Goal: Task Accomplishment & Management: Use online tool/utility

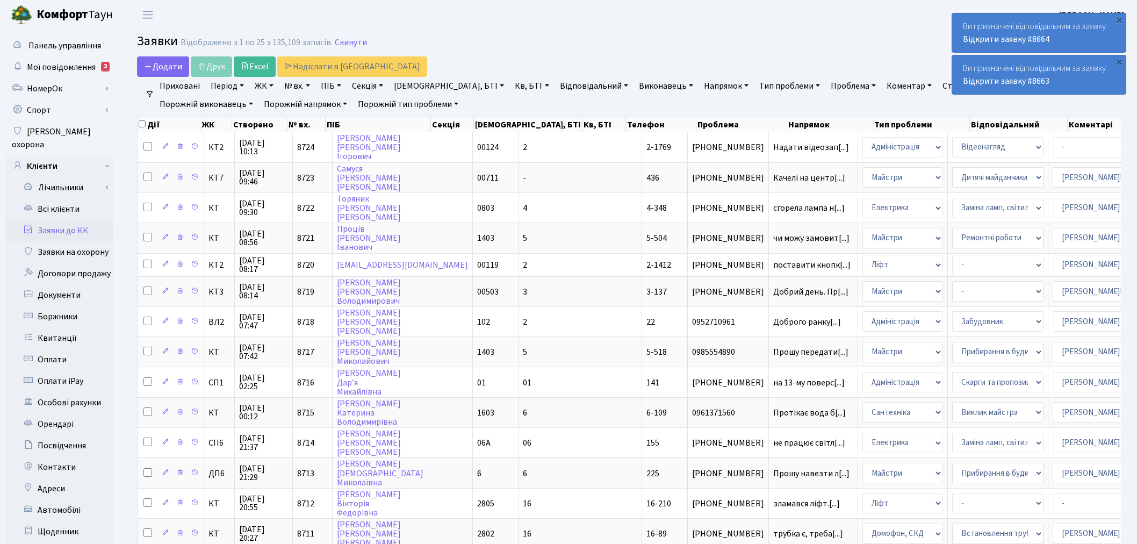
select select "56"
select select "18"
select select "25"
click at [1122, 17] on div "×" at bounding box center [1119, 20] width 11 height 11
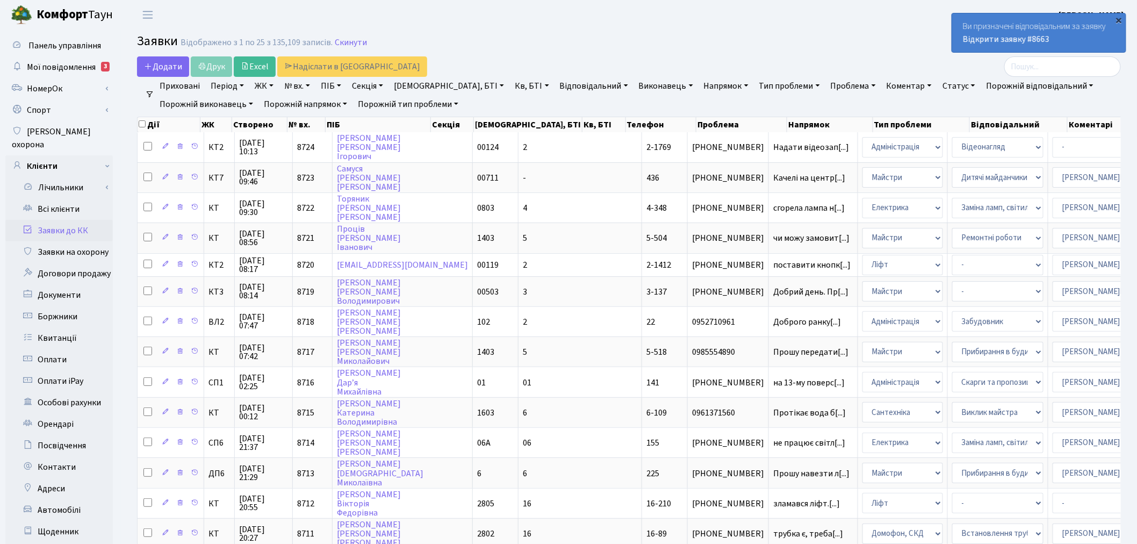
click at [1121, 16] on div "×" at bounding box center [1119, 20] width 11 height 11
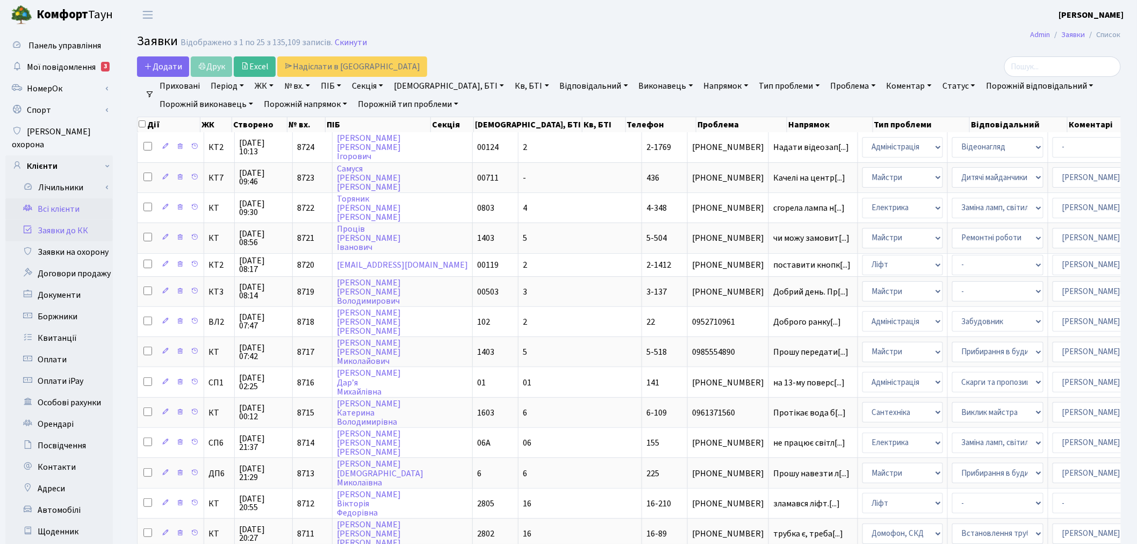
click at [90, 199] on link "Всі клієнти" at bounding box center [59, 209] width 108 height 22
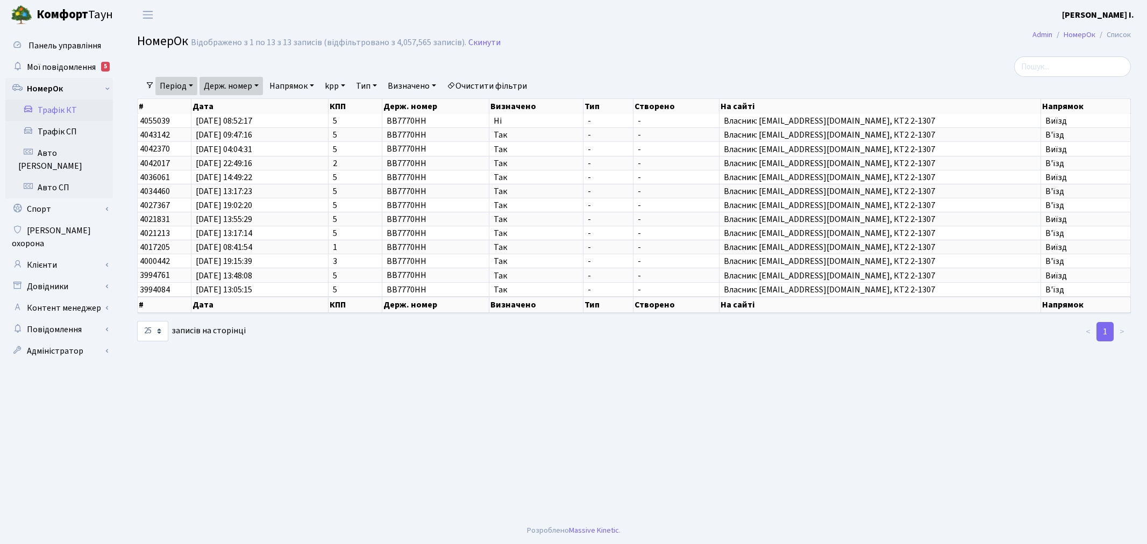
select select "25"
click at [93, 12] on span "Комфорт Таун" at bounding box center [75, 15] width 76 height 18
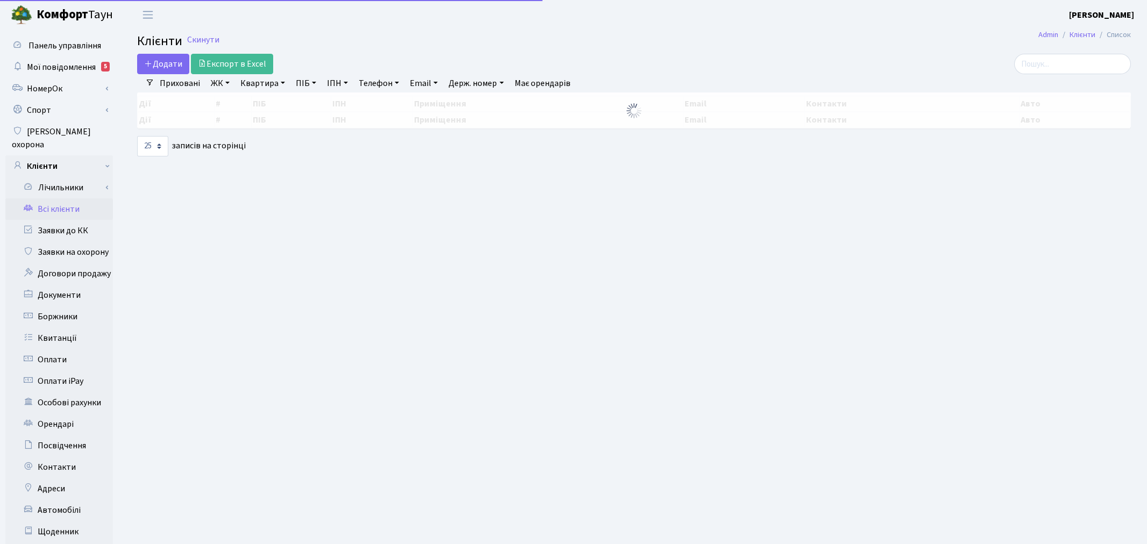
select select "25"
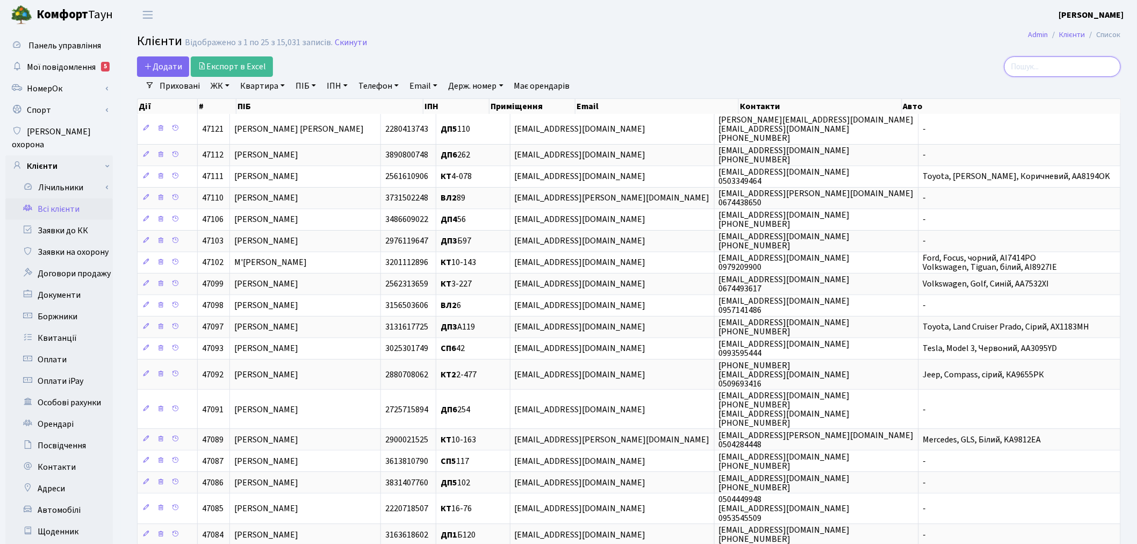
click at [1058, 58] on input "search" at bounding box center [1063, 66] width 117 height 20
paste input "Aleksandra Gabel <gabelaleksandra@gmail.com>"
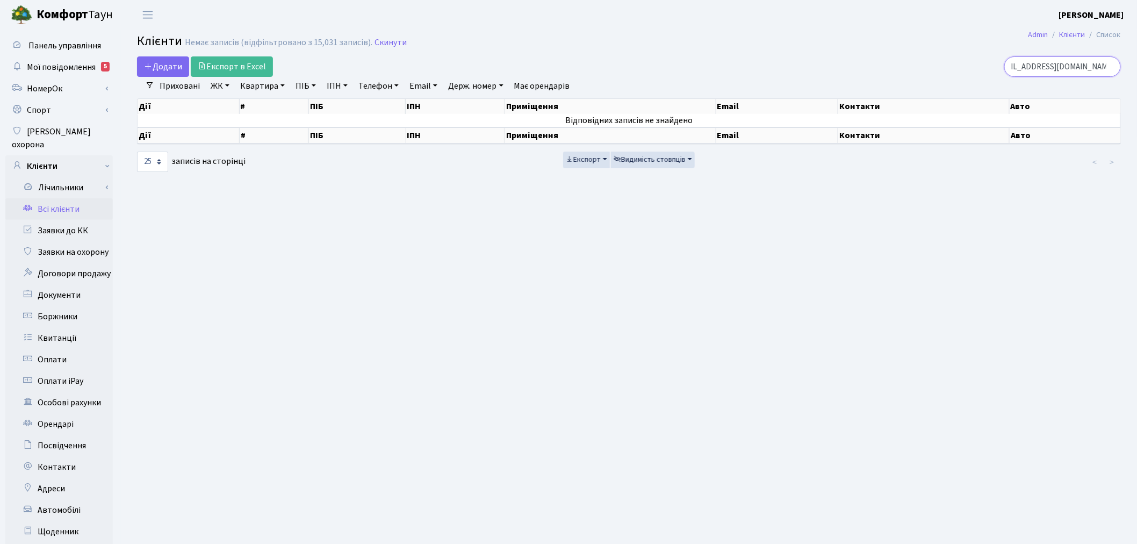
scroll to position [0, 6]
type input "Algabelaleksandra@gmail.com"
click at [1111, 65] on input "Algabelaleksandra@gmail.com" at bounding box center [1063, 66] width 117 height 20
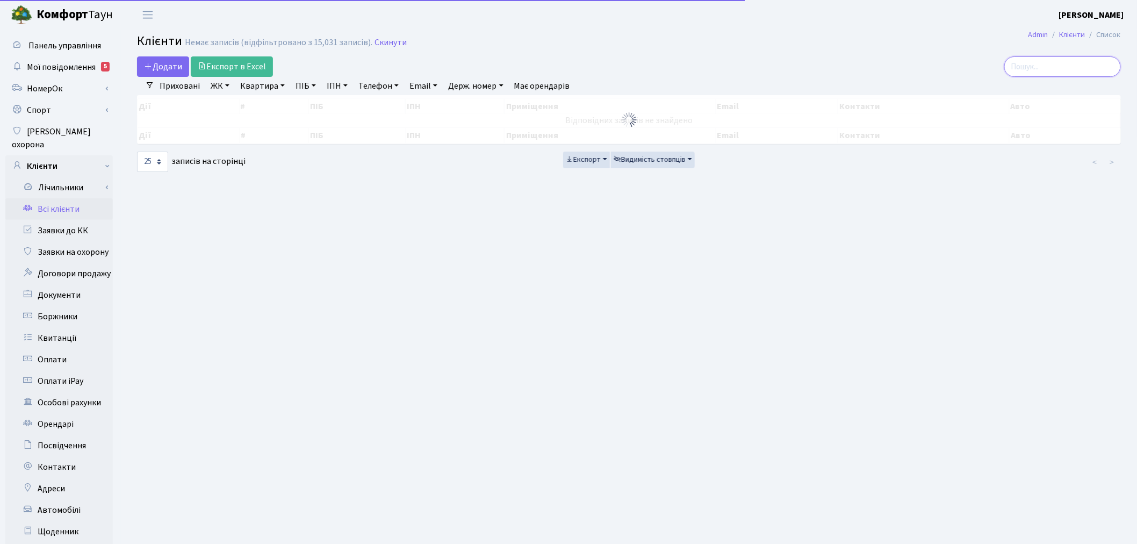
paste input "roman.gabel@yahoo.com"
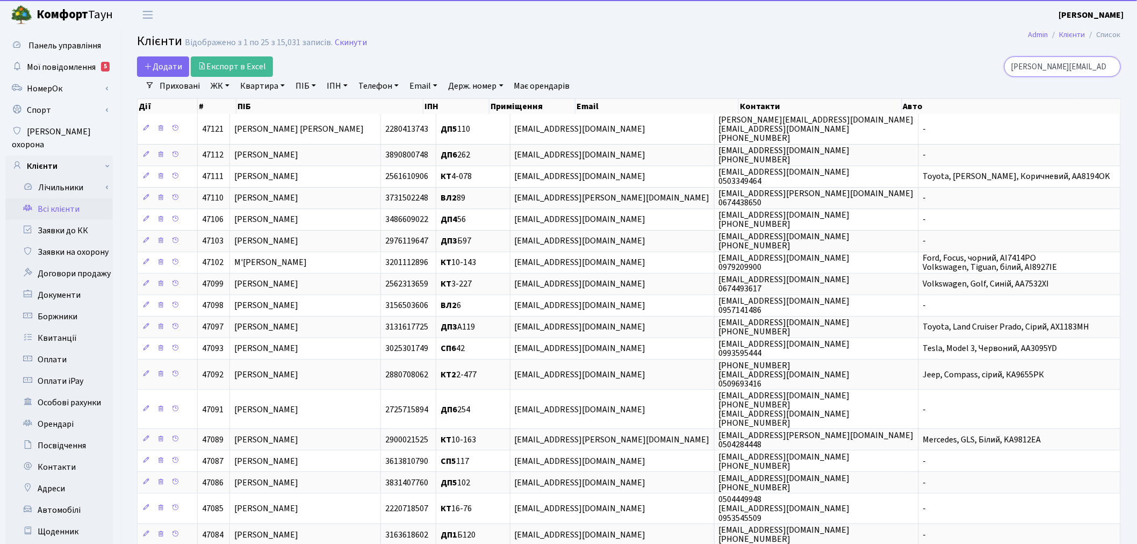
scroll to position [0, 5]
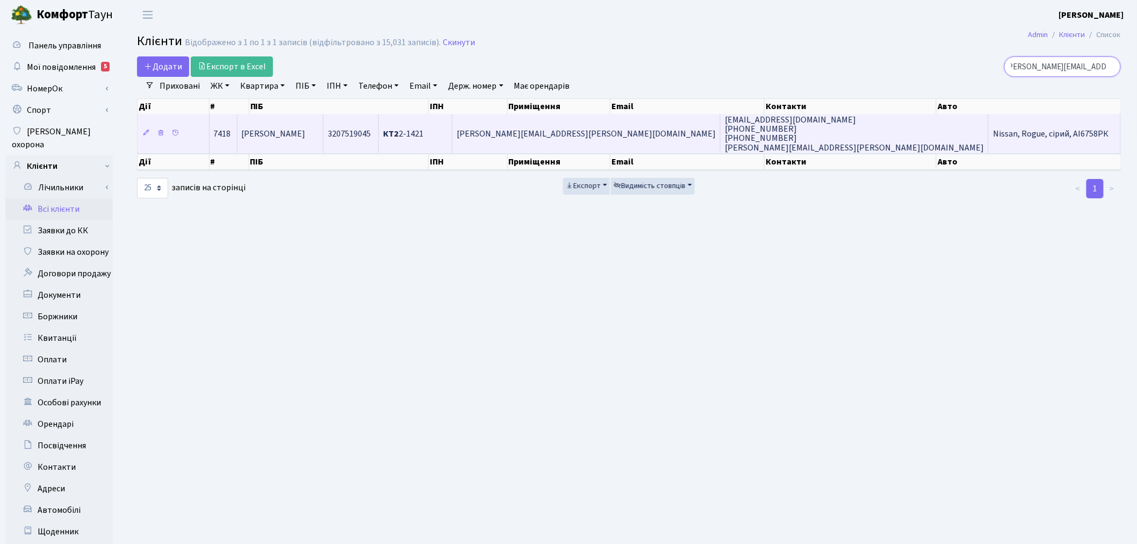
type input "roman.gabel@yahoo.com"
click at [678, 133] on span "roman.gabel@yahoo.com" at bounding box center [586, 134] width 259 height 12
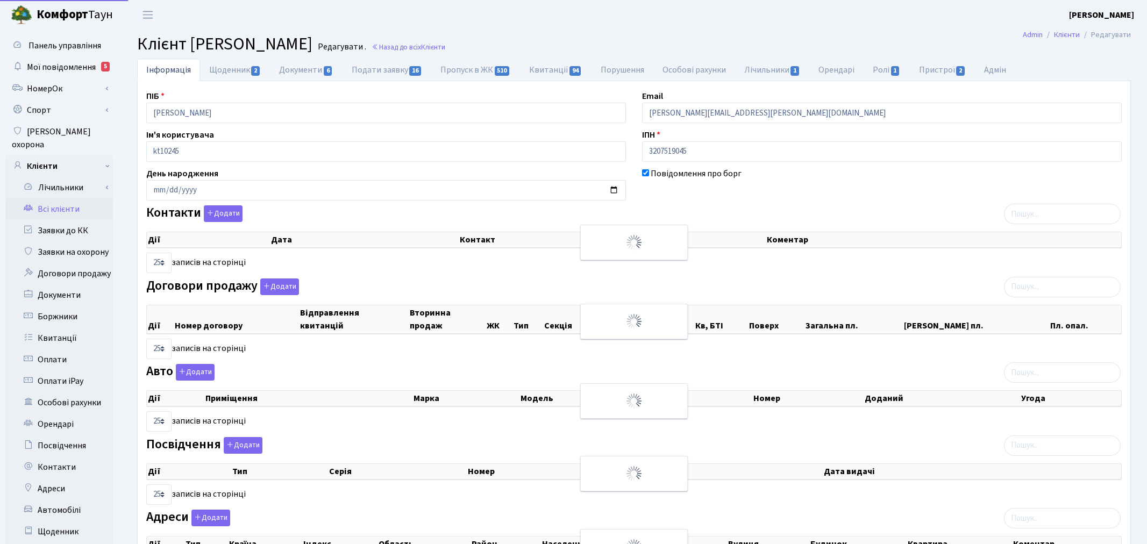
select select "25"
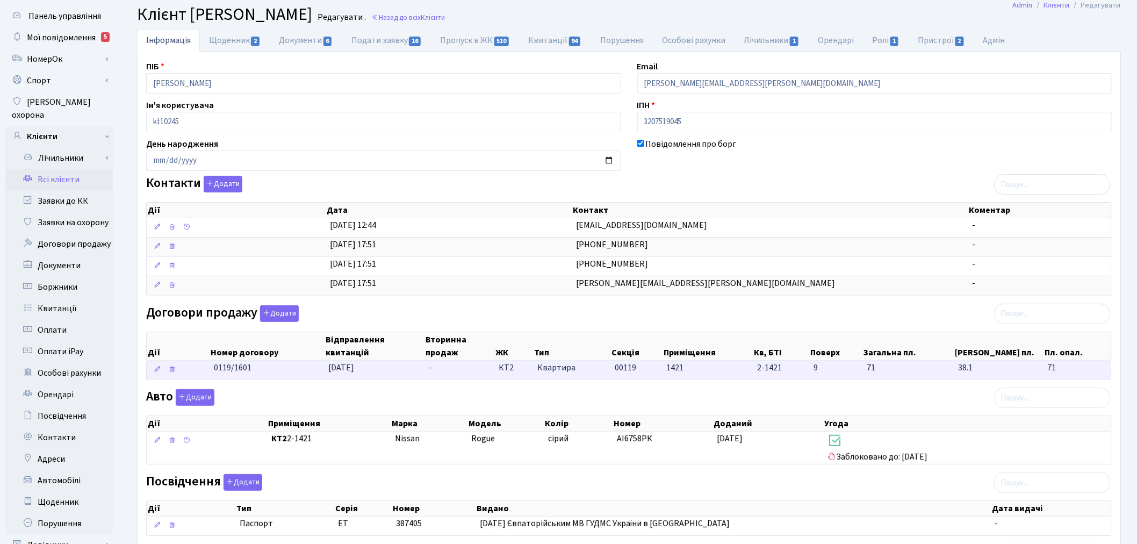
scroll to position [60, 0]
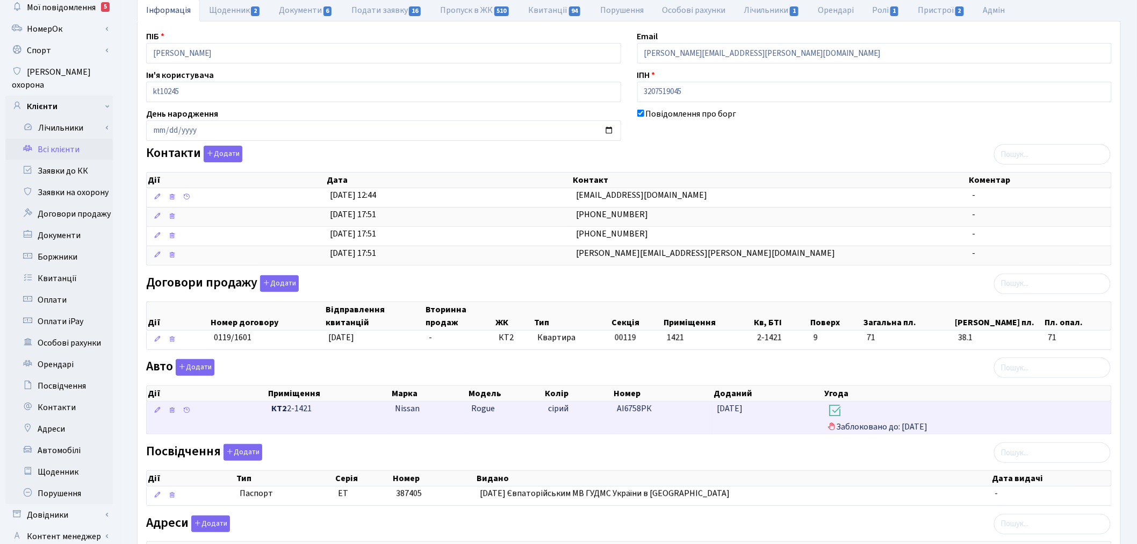
drag, startPoint x: 655, startPoint y: 409, endPoint x: 621, endPoint y: 410, distance: 33.9
click at [611, 410] on \<\/span\>\a "КТ2 2-1421 Nissan Rogue сірий АІ6758РК 28.09.2024 Заблоковано до: 08.10.2025" at bounding box center [629, 418] width 965 height 32
copy \<\/span\>\a "АІ6758РК"
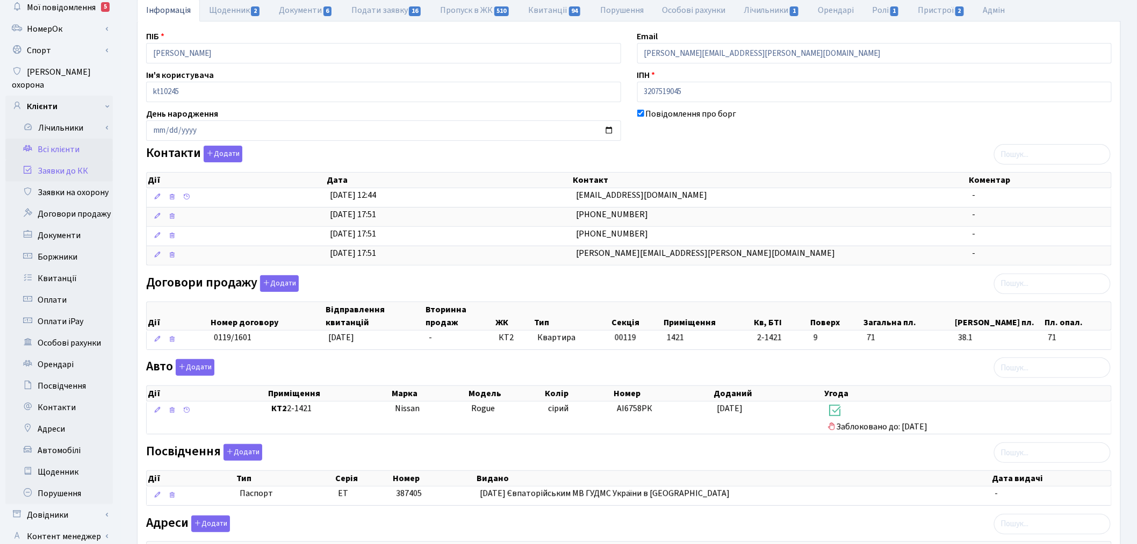
click at [90, 161] on link "Заявки до КК" at bounding box center [59, 171] width 108 height 22
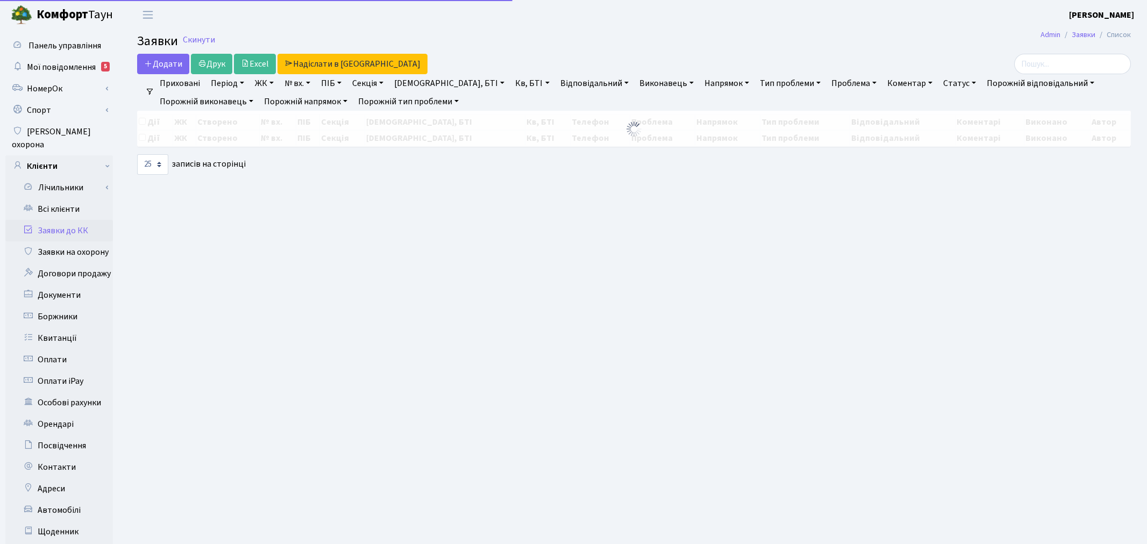
select select "25"
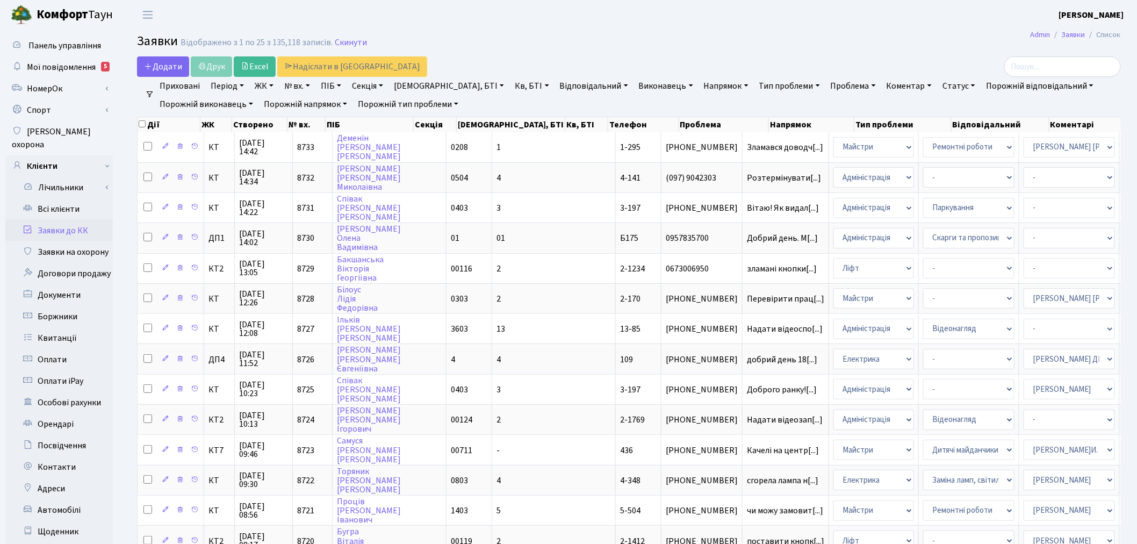
click at [304, 87] on link "№ вх." at bounding box center [297, 86] width 34 height 18
click at [305, 105] on input "text" at bounding box center [312, 107] width 63 height 20
type input "8528"
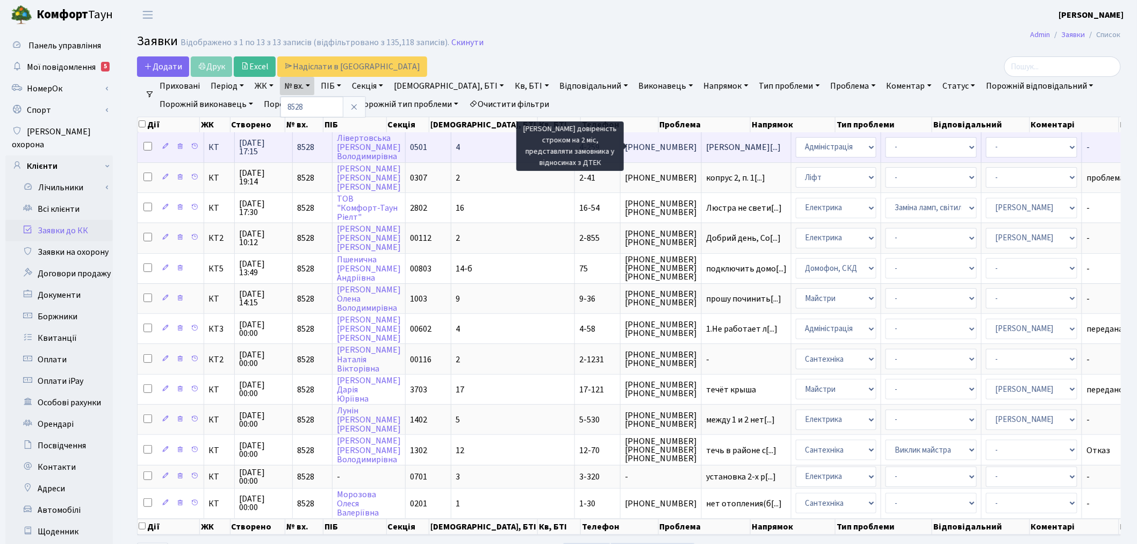
click at [706, 144] on span "Надати довірені[...]" at bounding box center [743, 147] width 75 height 12
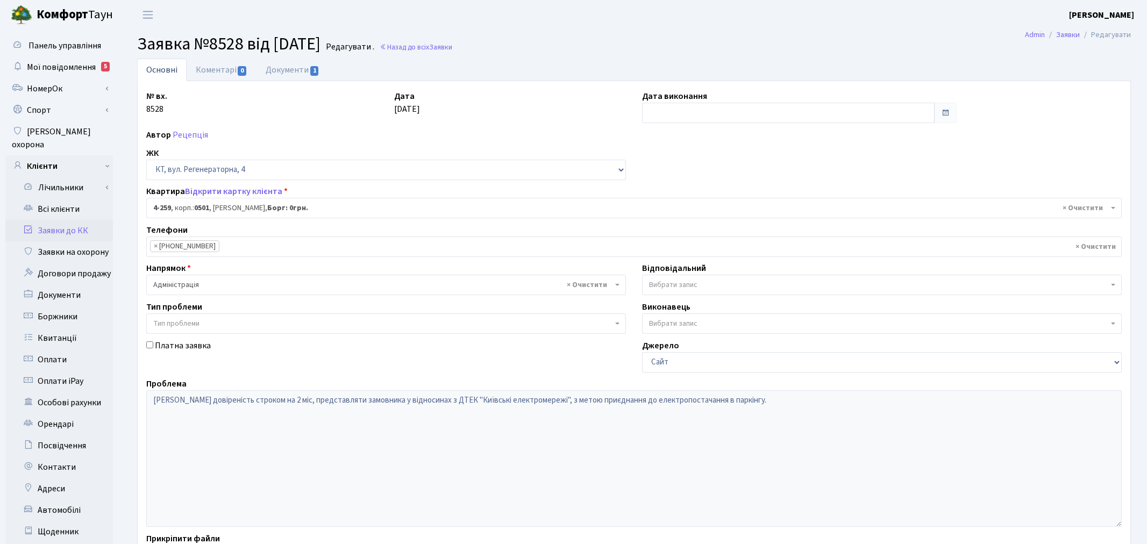
select select "1037"
click at [308, 69] on link "Документи 1" at bounding box center [292, 70] width 72 height 22
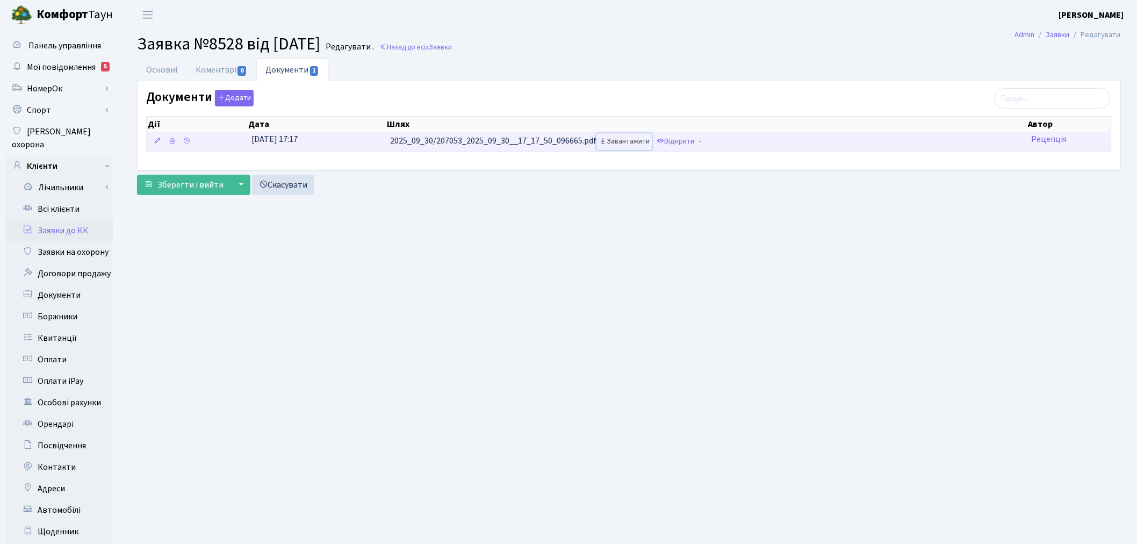
click at [643, 141] on link "Завантажити" at bounding box center [625, 141] width 56 height 17
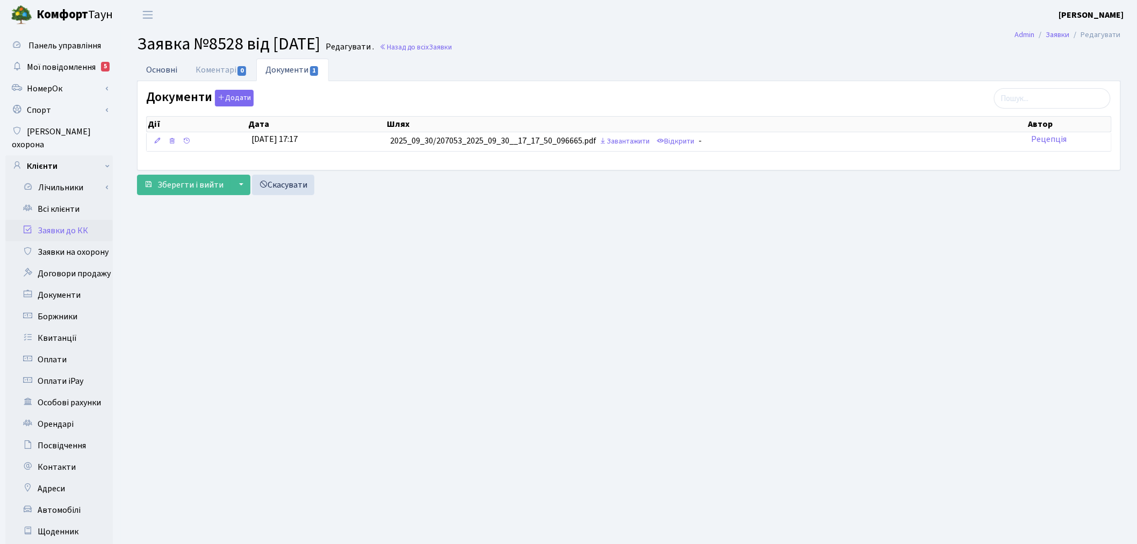
click at [164, 62] on link "Основні" at bounding box center [161, 70] width 49 height 22
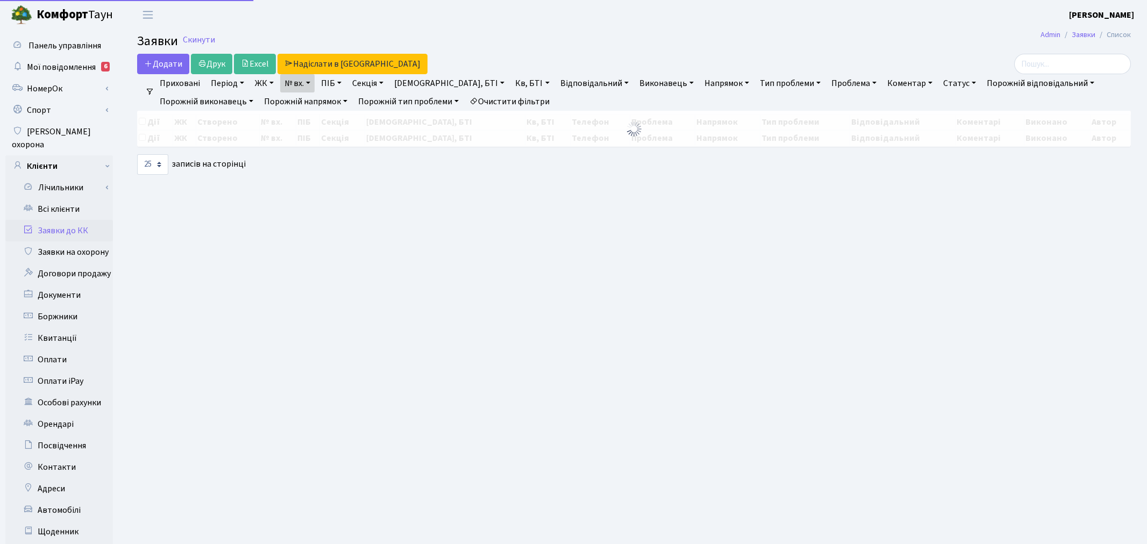
select select "25"
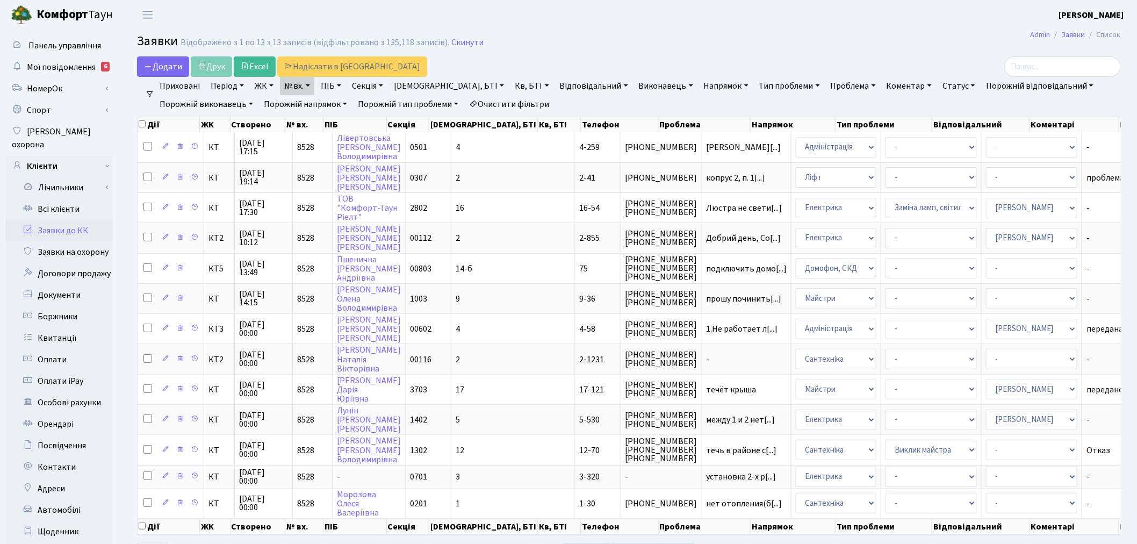
click at [304, 88] on link "№ вх." at bounding box center [297, 86] width 34 height 18
click at [318, 114] on input "8528" at bounding box center [312, 107] width 63 height 20
type input "8524"
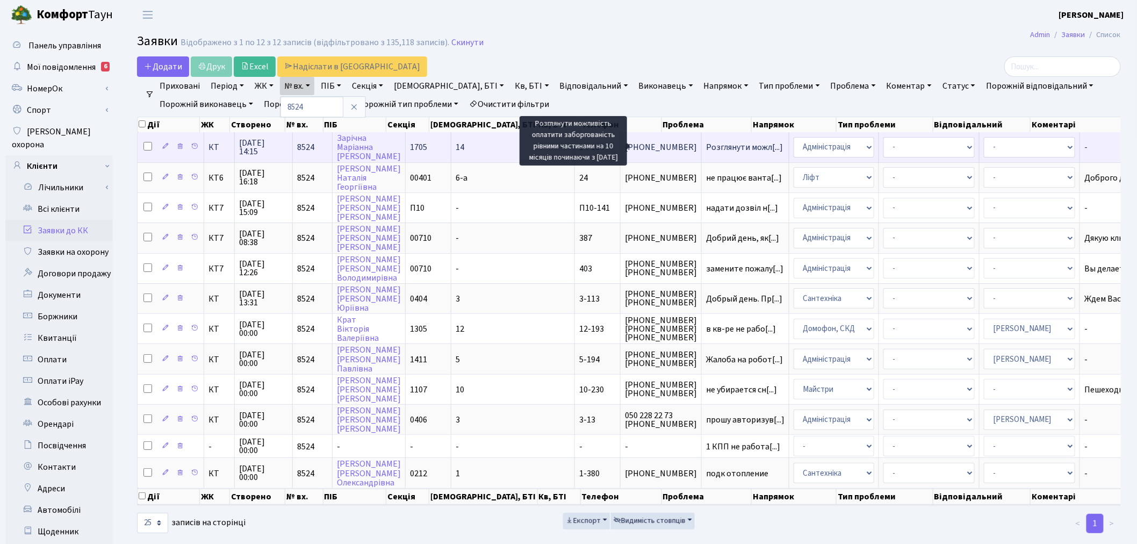
click at [706, 145] on span "Розглянути можл[...]" at bounding box center [744, 147] width 77 height 12
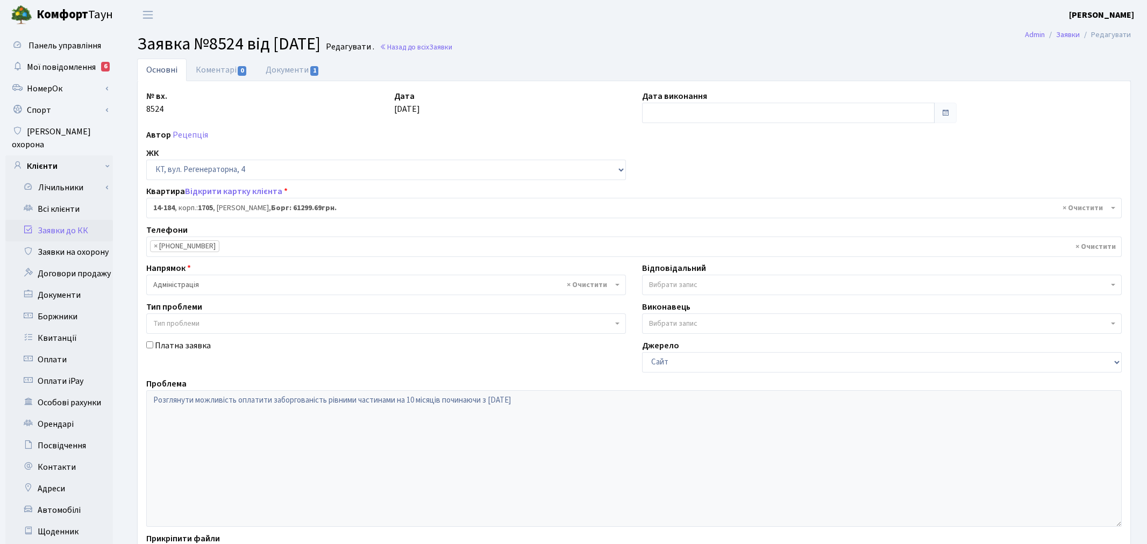
select select "7561"
click at [316, 71] on span "1" at bounding box center [314, 71] width 9 height 10
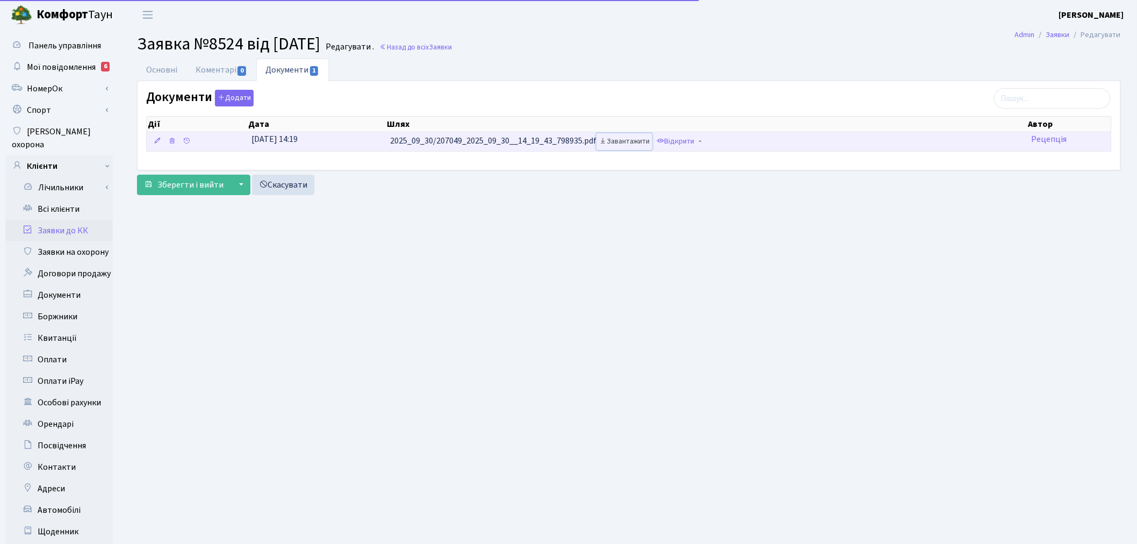
click at [616, 141] on link "Завантажити" at bounding box center [625, 141] width 56 height 17
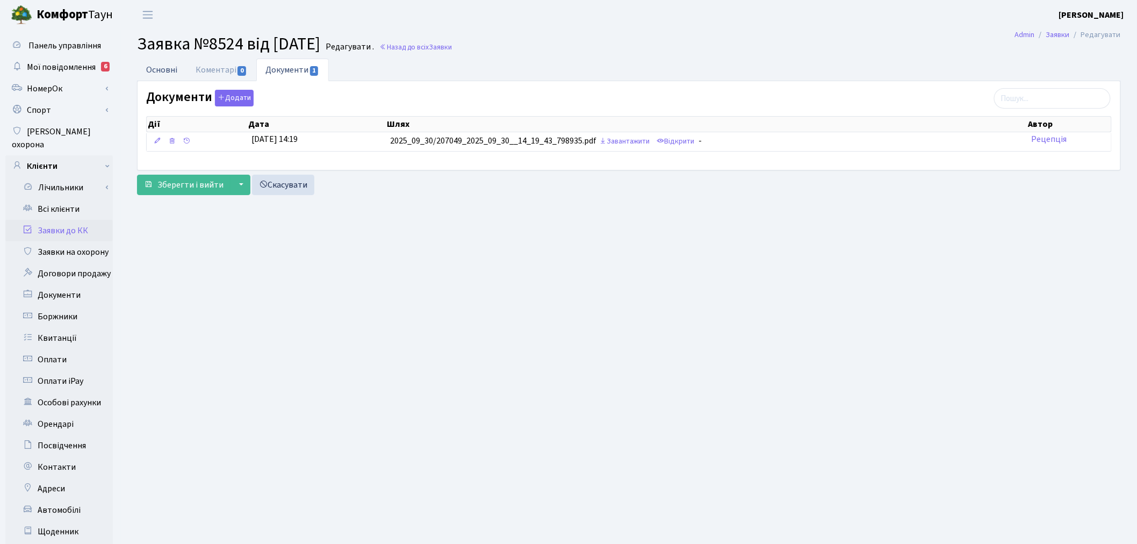
click at [164, 69] on link "Основні" at bounding box center [161, 70] width 49 height 22
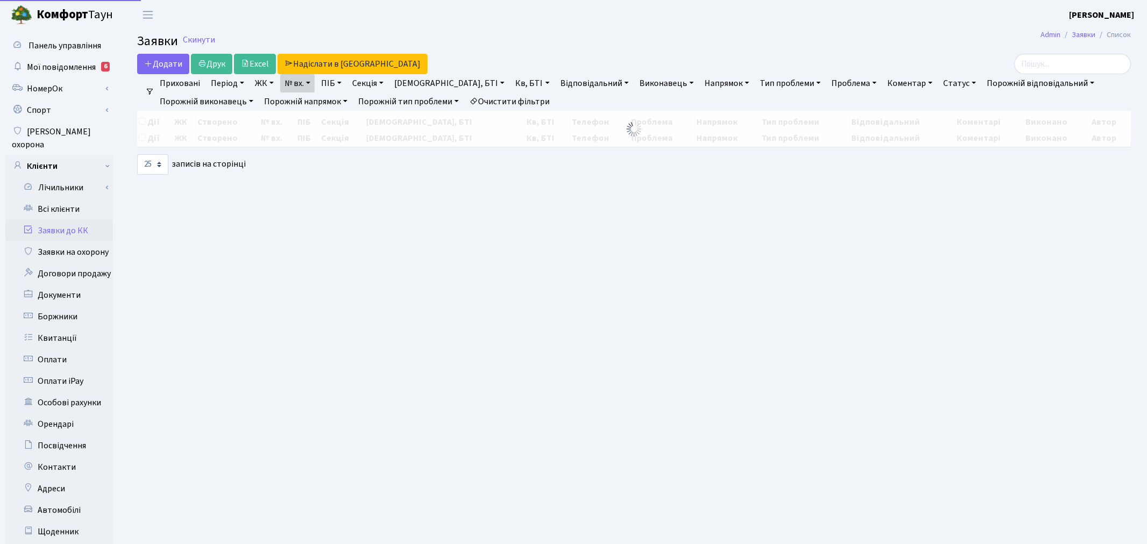
select select "25"
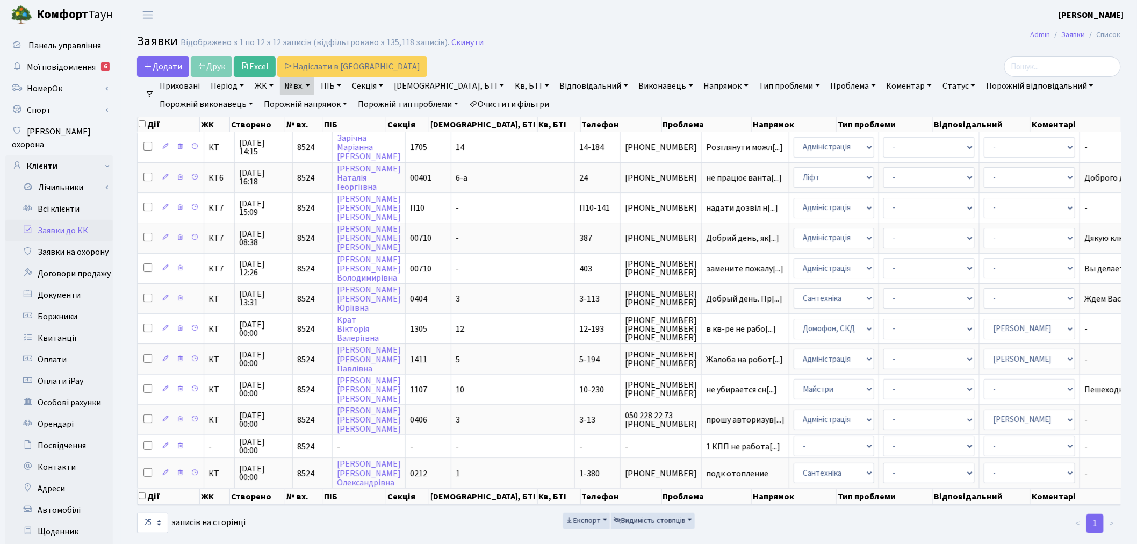
click at [308, 85] on link "№ вх." at bounding box center [297, 86] width 34 height 18
click at [313, 103] on input "8524" at bounding box center [312, 107] width 63 height 20
type input "8732"
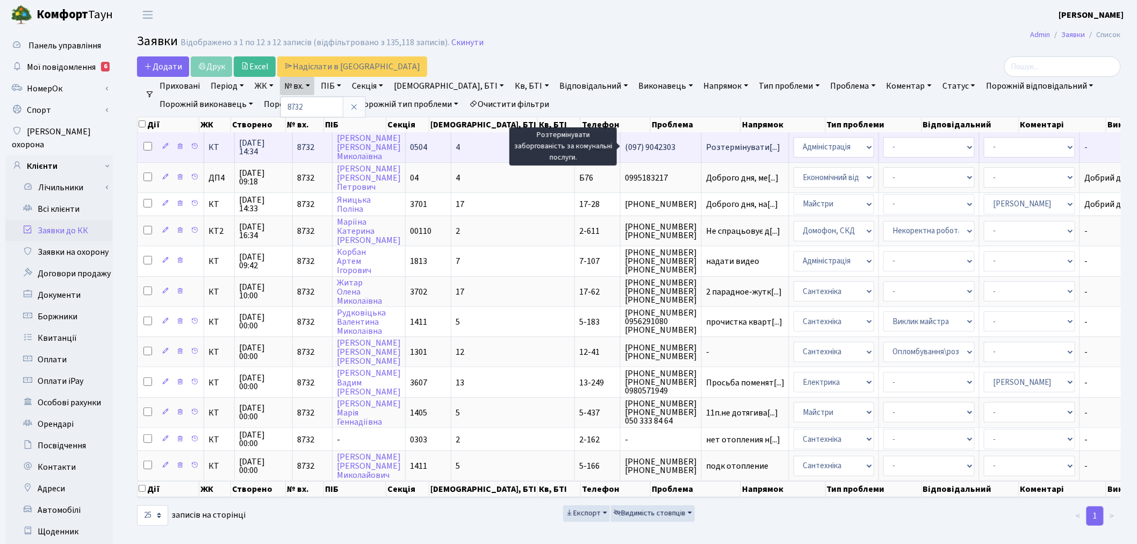
click at [706, 144] on span "Розтермінувати[...]" at bounding box center [743, 147] width 74 height 12
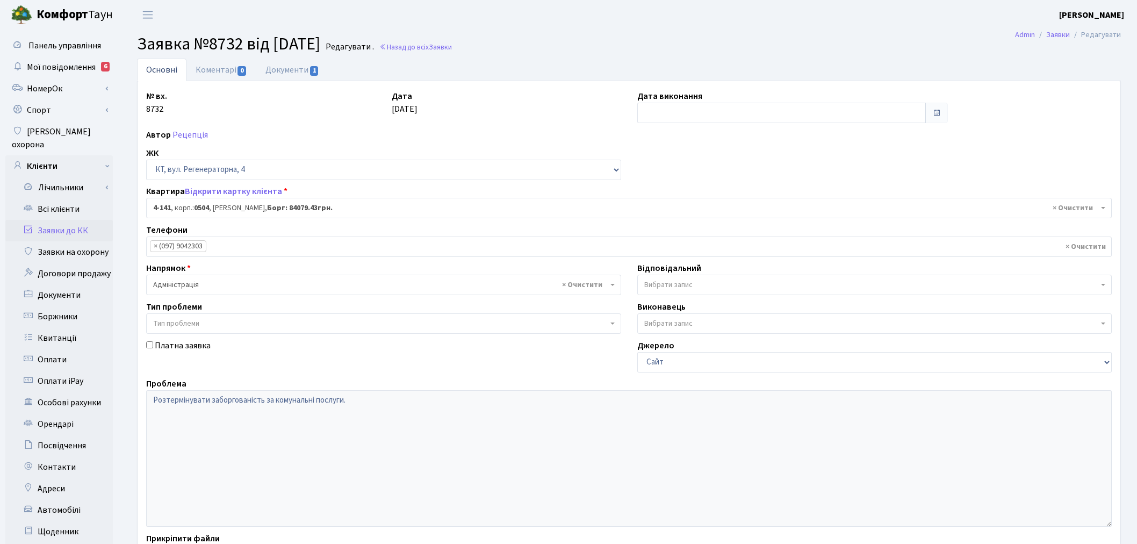
select select "1137"
click at [298, 70] on link "Документи 1" at bounding box center [292, 70] width 72 height 22
select select "25"
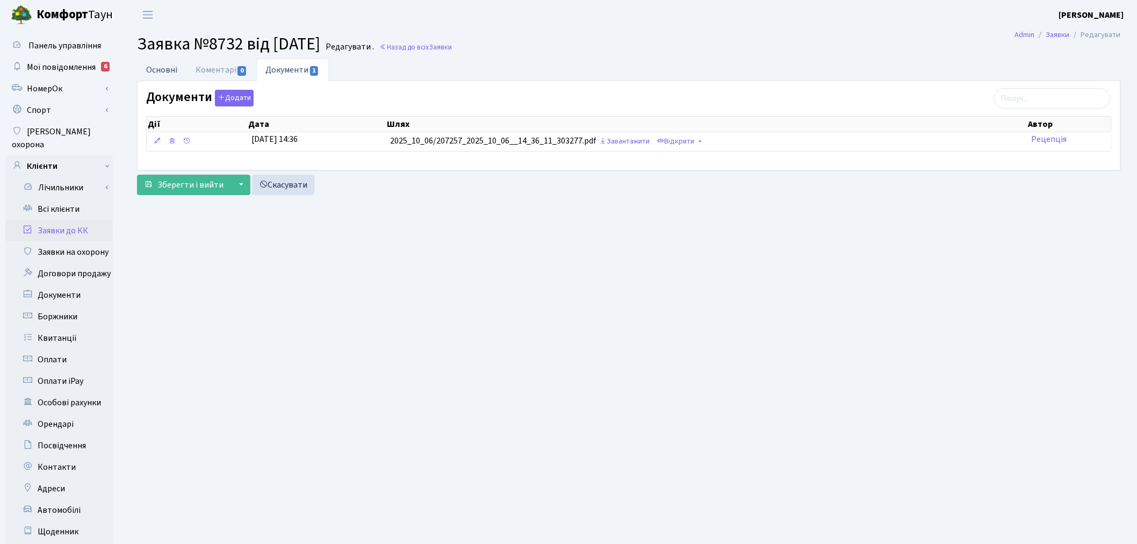
click at [153, 73] on link "Основні" at bounding box center [161, 70] width 49 height 22
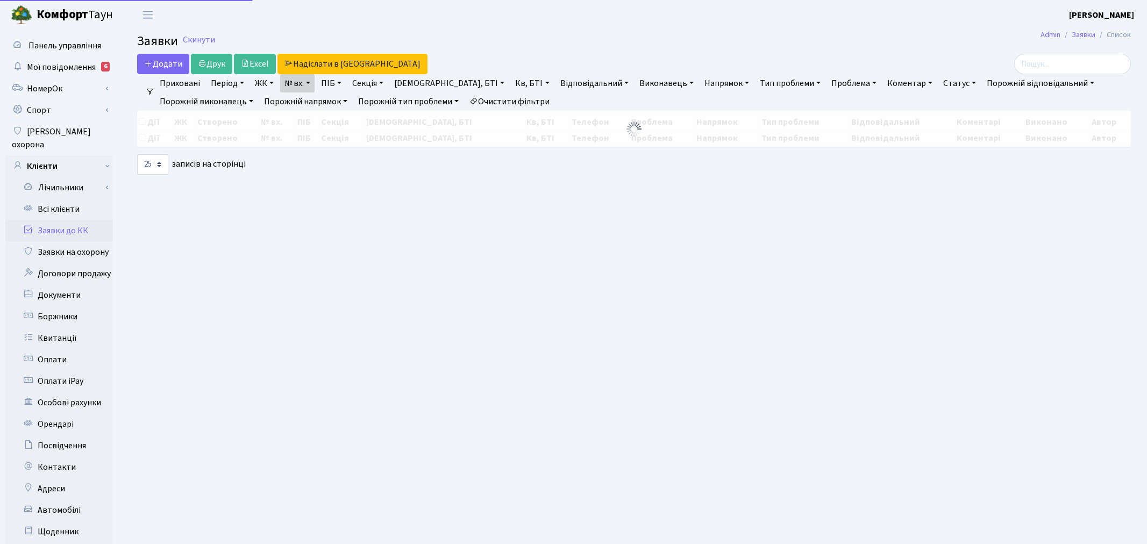
select select "25"
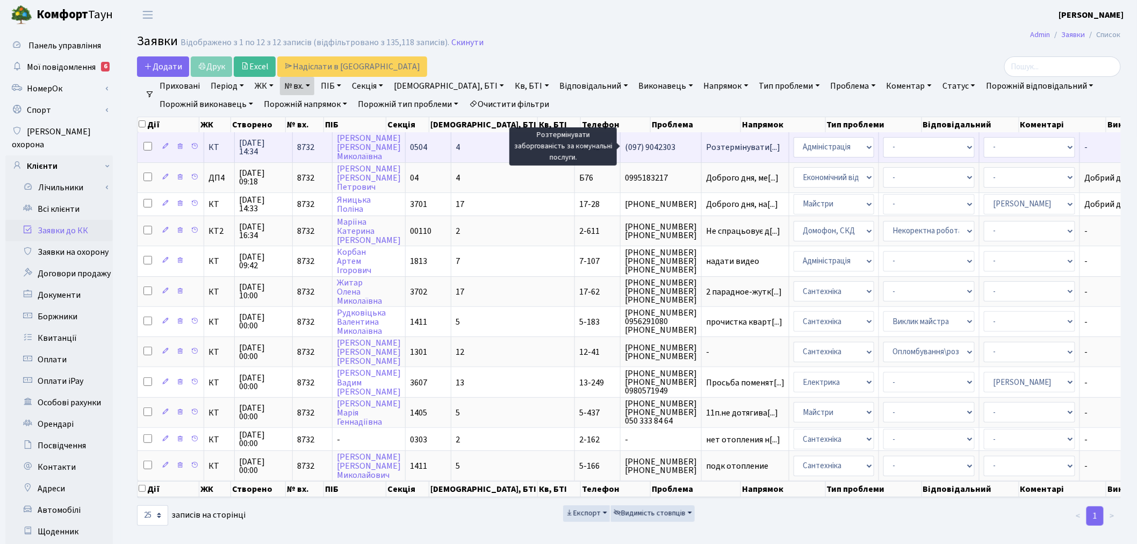
click at [706, 144] on span "Розтермінувати[...]" at bounding box center [743, 147] width 74 height 12
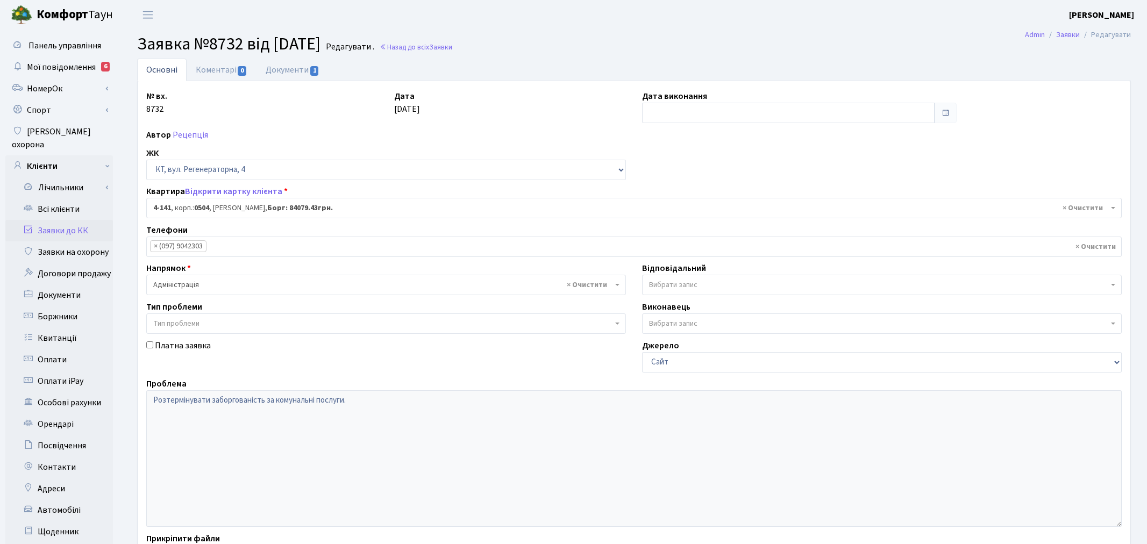
select select "1137"
click at [305, 76] on link "Документи 1" at bounding box center [292, 70] width 72 height 22
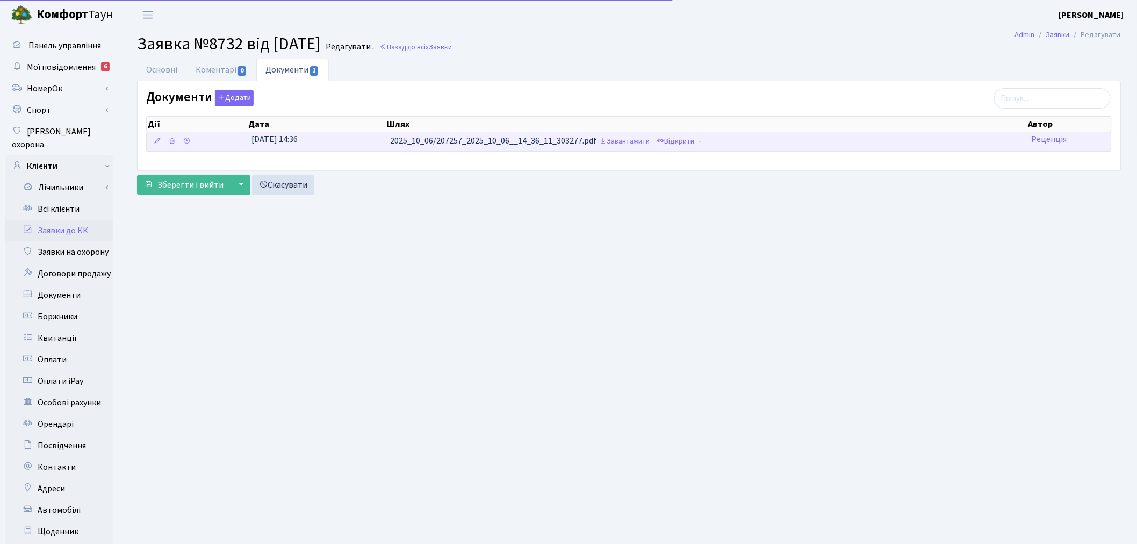
click at [585, 142] on td "2025_10_06/207257_2025_10_06__14_36_11_303277.pdf Завантажити Відкрити -" at bounding box center [706, 141] width 641 height 19
click at [621, 146] on link "Завантажити" at bounding box center [625, 141] width 56 height 17
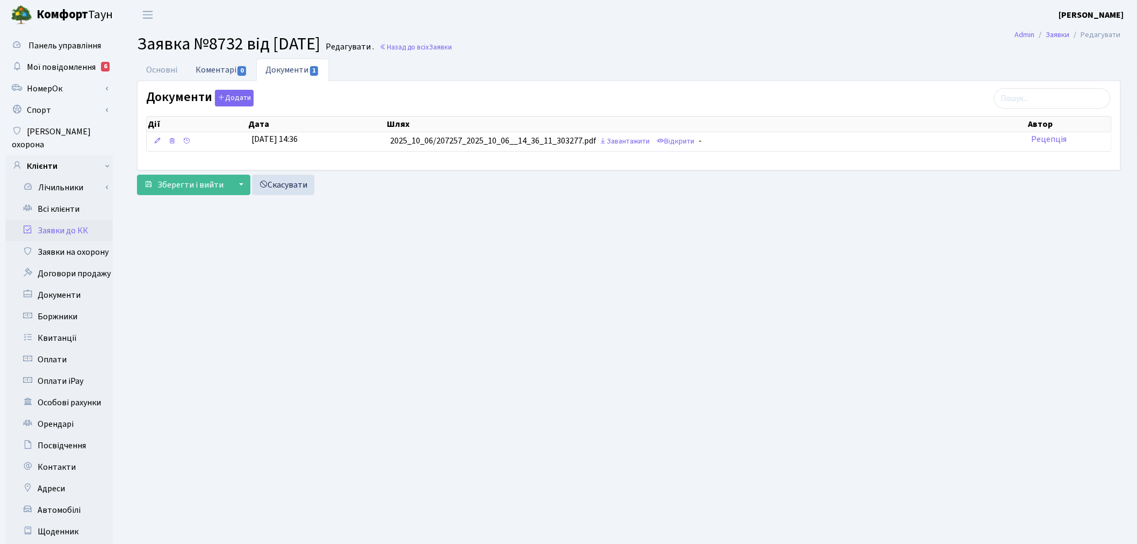
click at [191, 71] on link "Коментарі 0" at bounding box center [222, 70] width 70 height 22
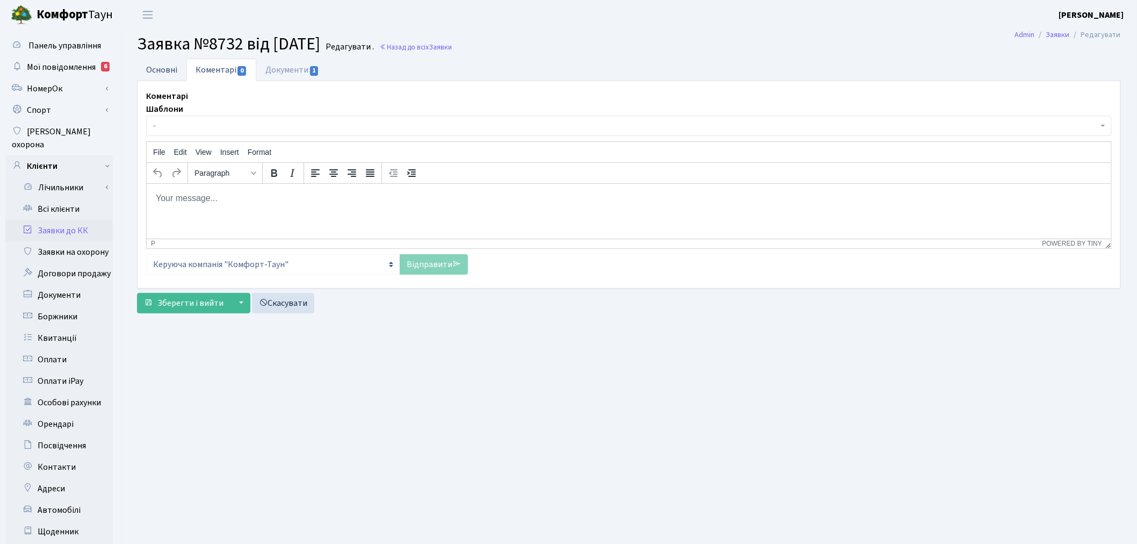
click at [180, 74] on link "Основні" at bounding box center [161, 70] width 49 height 22
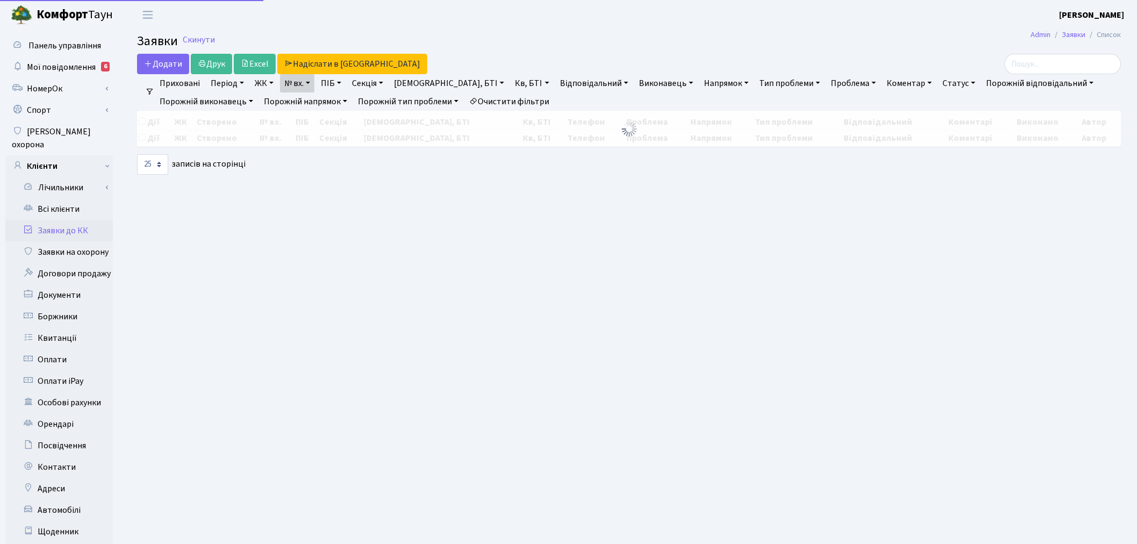
select select "25"
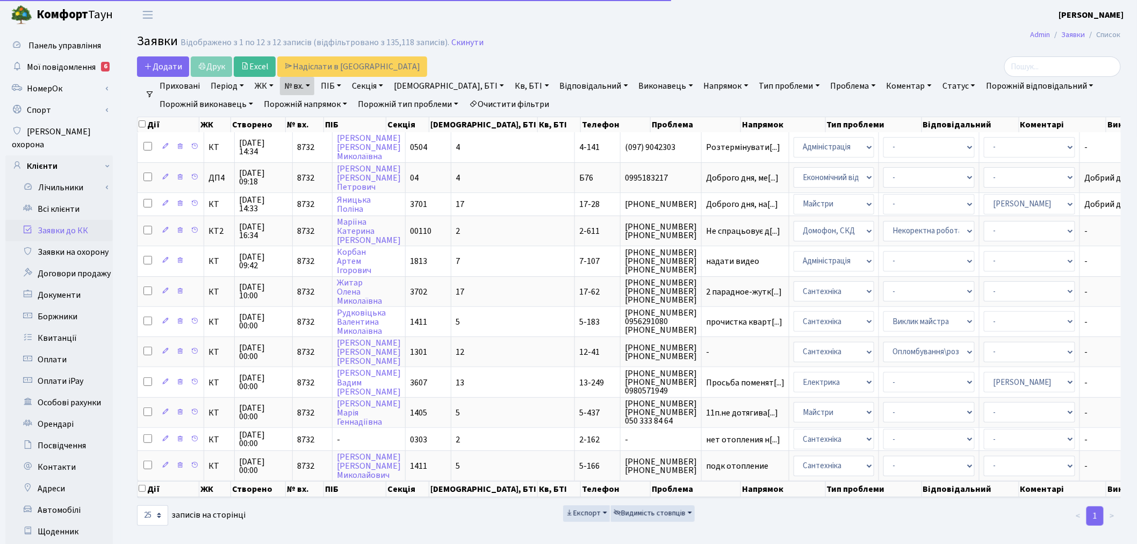
click at [304, 90] on link "№ вх." at bounding box center [297, 86] width 34 height 18
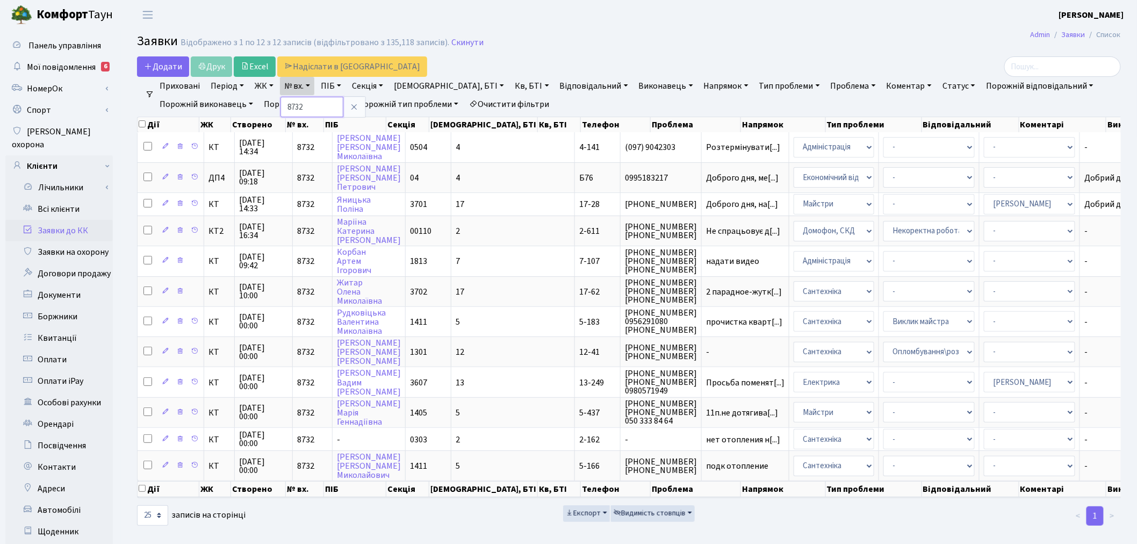
click at [313, 104] on input "8732" at bounding box center [312, 107] width 63 height 20
type input "8664"
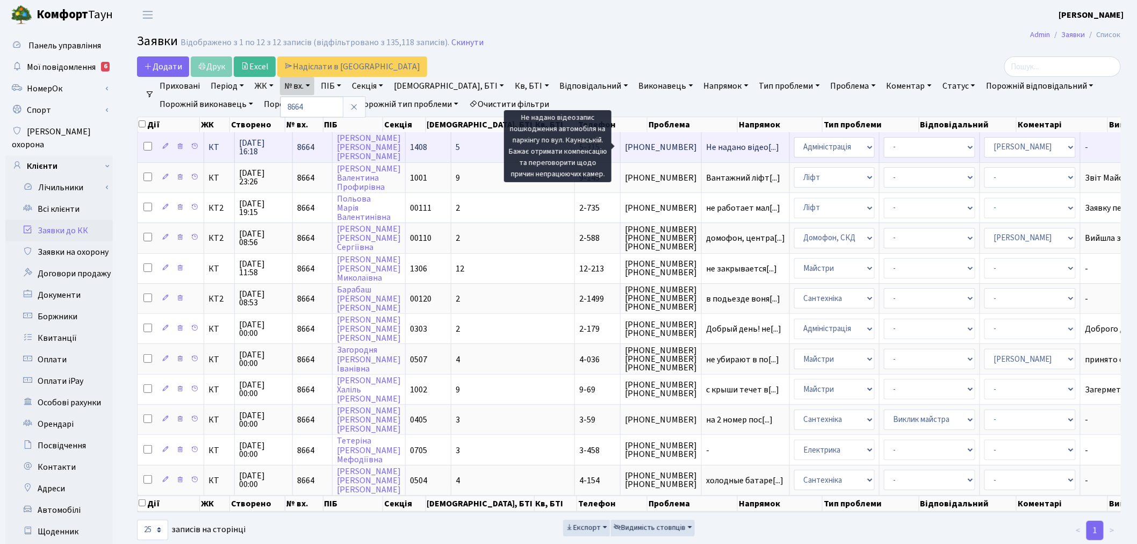
click at [706, 145] on span "Не надано відео[...]" at bounding box center [742, 147] width 73 height 12
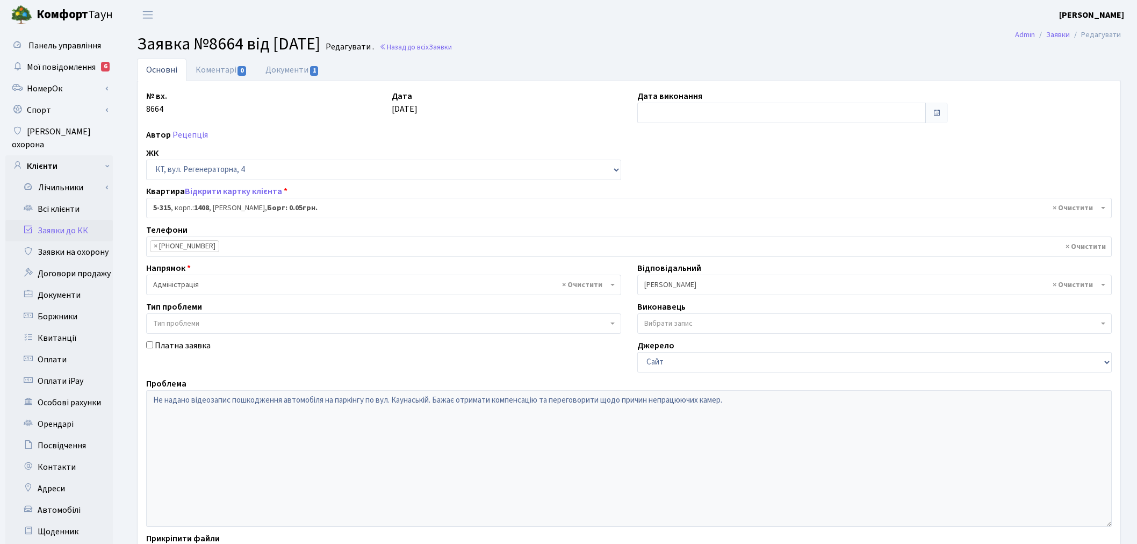
select select "2238"
click at [311, 70] on span "1" at bounding box center [314, 71] width 9 height 10
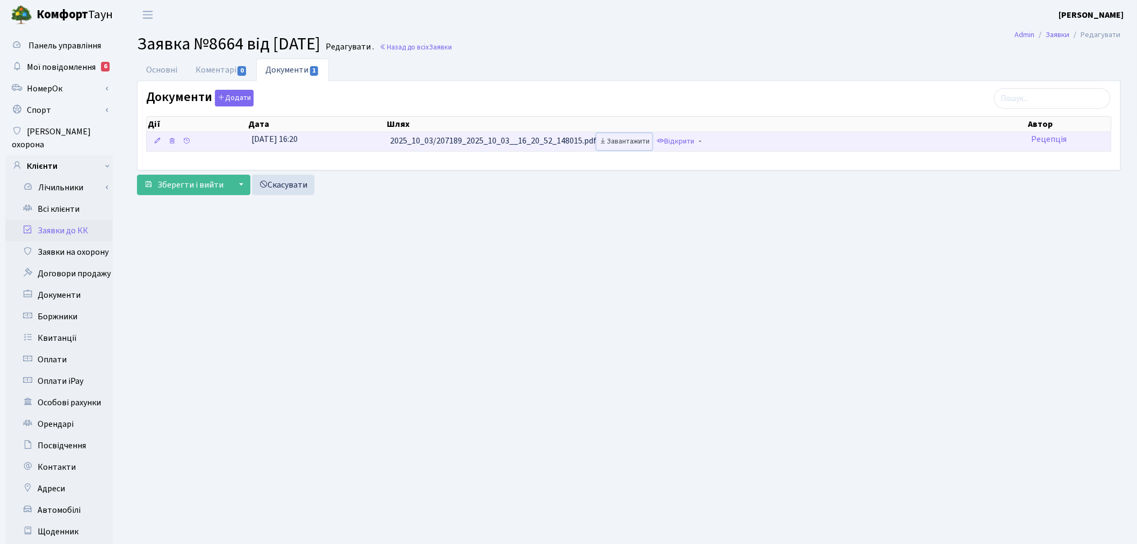
click at [617, 141] on link "Завантажити" at bounding box center [625, 141] width 56 height 17
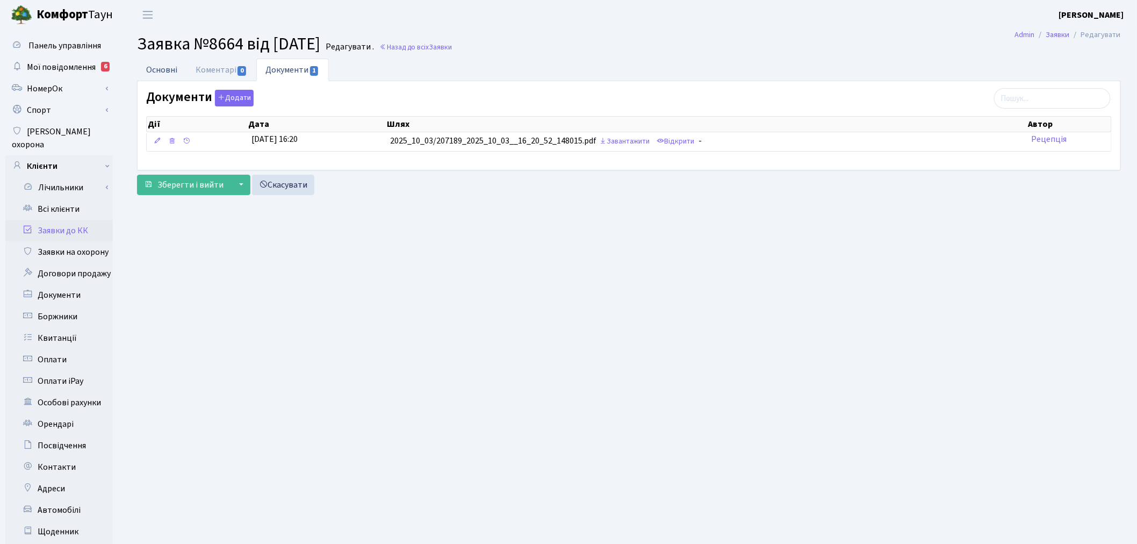
click at [174, 68] on link "Основні" at bounding box center [161, 70] width 49 height 22
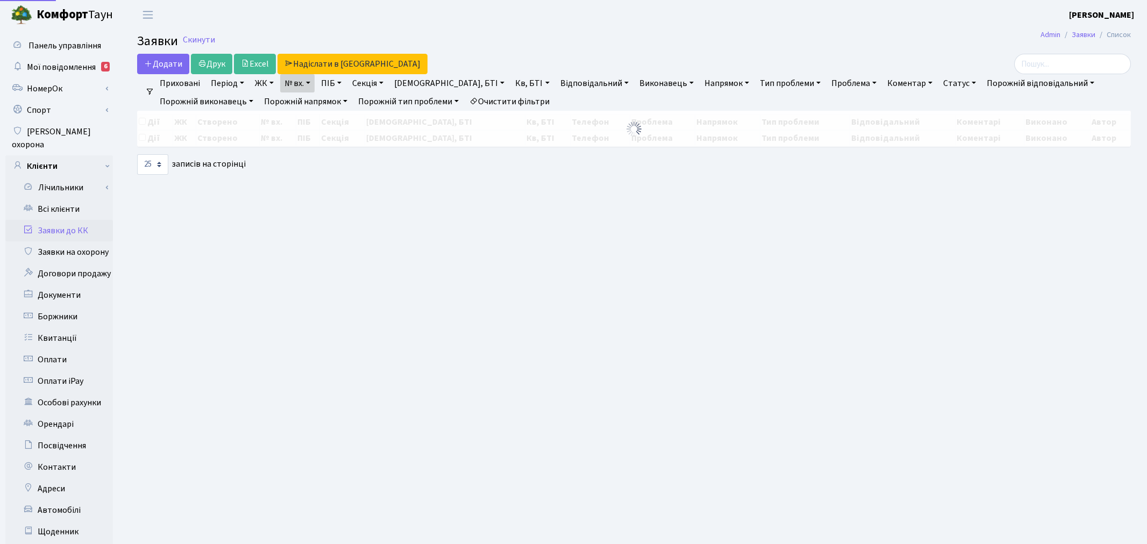
select select "25"
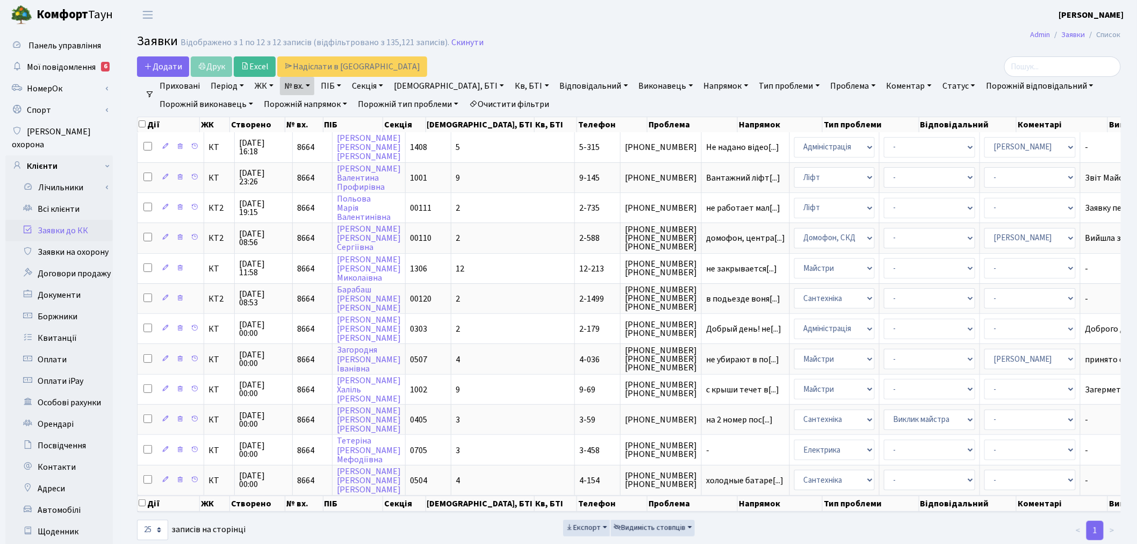
click at [287, 77] on link "№ вх." at bounding box center [297, 86] width 34 height 18
click at [319, 108] on input "8664" at bounding box center [312, 107] width 63 height 20
type input "8532"
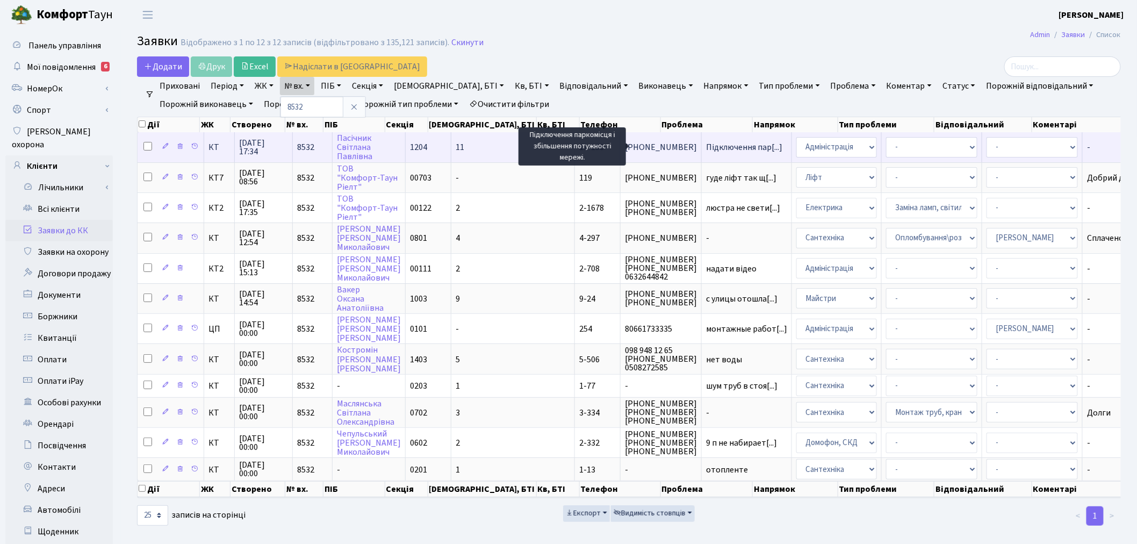
click at [706, 147] on span "Підключення пар[...]" at bounding box center [744, 147] width 76 height 12
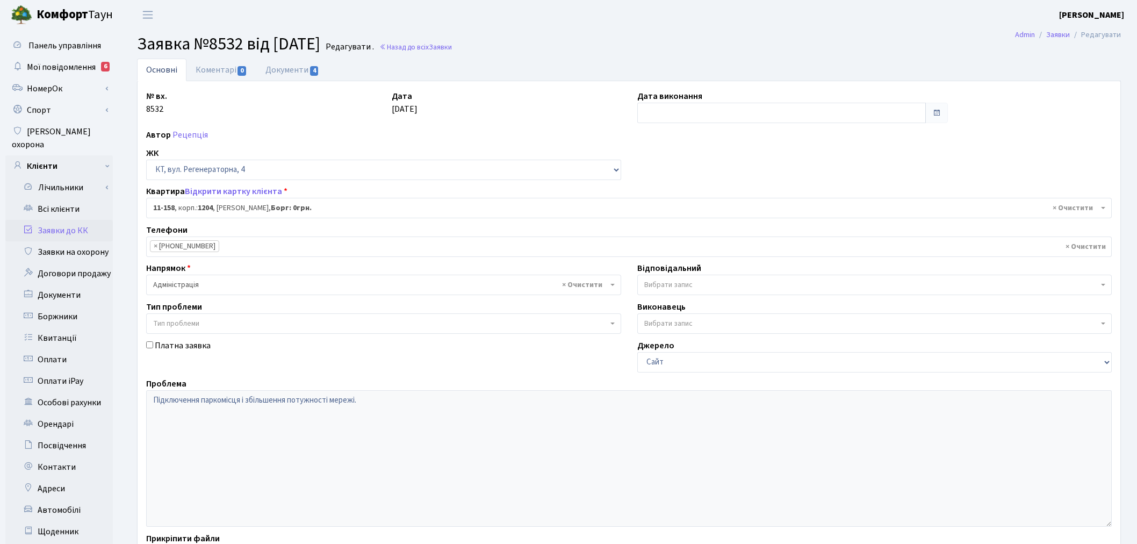
select select "6844"
